Goal: Find specific page/section: Find specific page/section

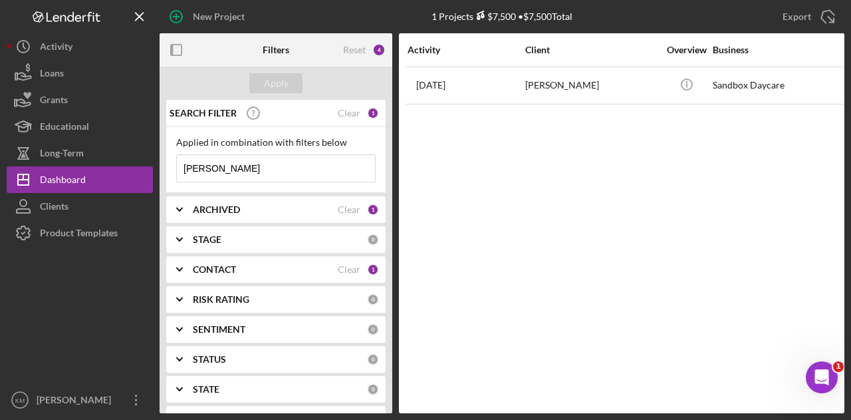
click at [193, 173] on input "[PERSON_NAME]" at bounding box center [276, 168] width 198 height 27
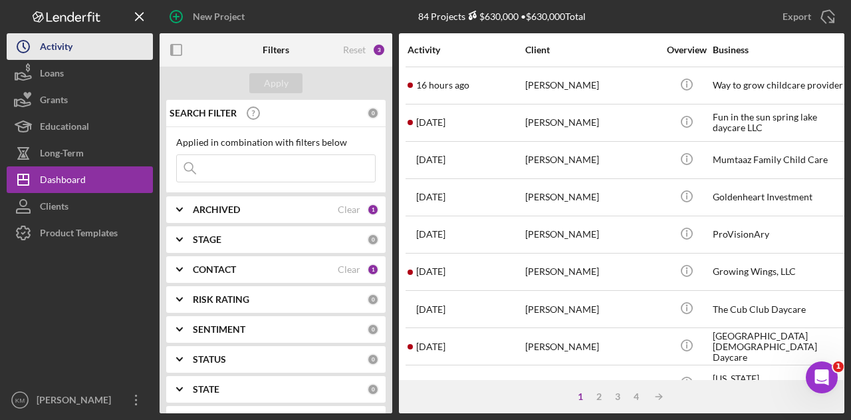
click at [36, 47] on icon "Icon/History" at bounding box center [23, 46] width 33 height 33
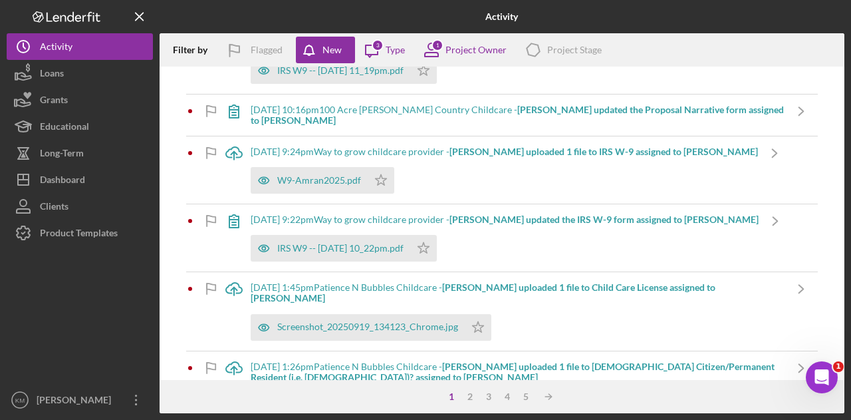
scroll to position [470, 0]
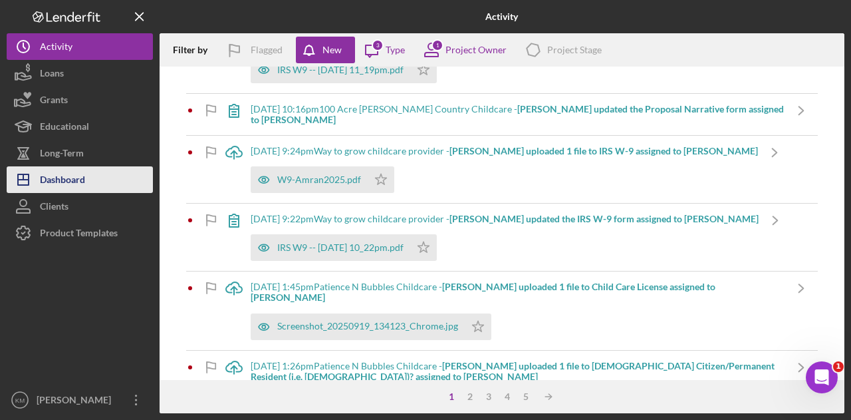
click at [106, 172] on button "Icon/Dashboard Dashboard" at bounding box center [80, 179] width 146 height 27
